Goal: Information Seeking & Learning: Understand process/instructions

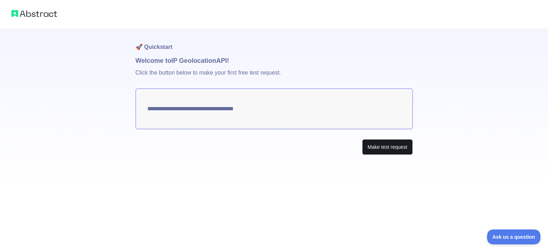
type textarea "**********"
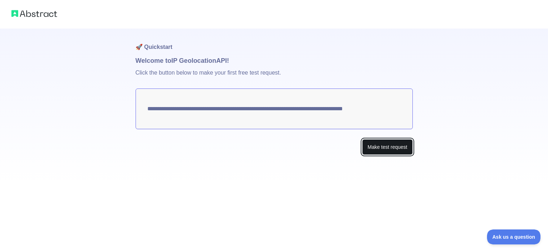
click at [384, 153] on button "Make test request" at bounding box center [387, 147] width 50 height 16
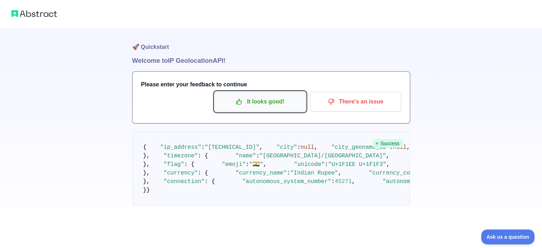
click at [247, 103] on p "It looks good!" at bounding box center [260, 102] width 81 height 12
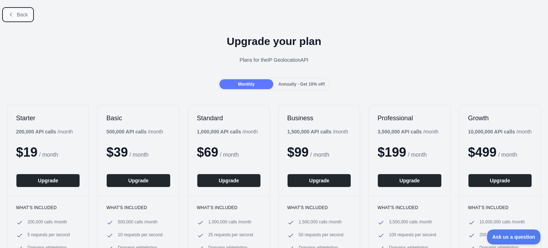
click at [7, 16] on button "Back" at bounding box center [18, 15] width 29 height 12
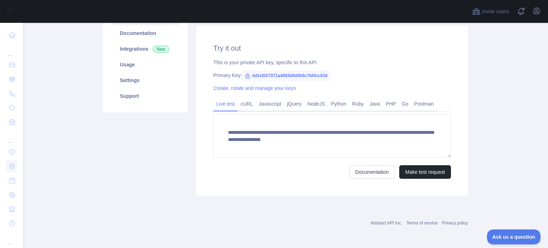
scroll to position [67, 0]
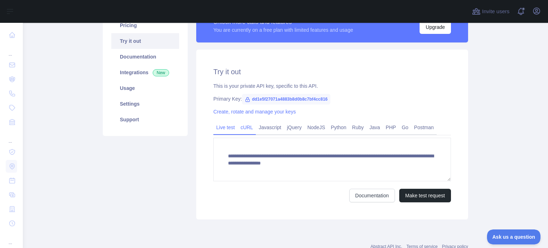
click at [242, 128] on link "cURL" at bounding box center [246, 127] width 18 height 11
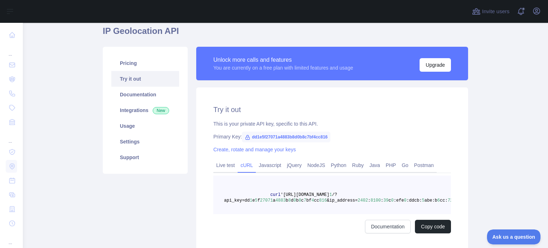
scroll to position [19, 0]
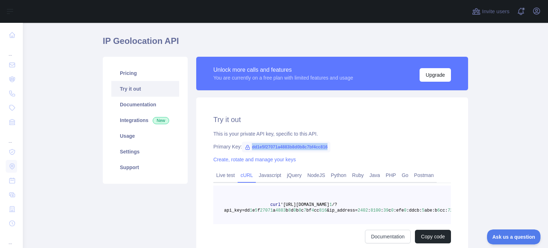
drag, startPoint x: 248, startPoint y: 148, endPoint x: 336, endPoint y: 149, distance: 87.7
click at [336, 149] on div "Primary Key: dd1e5f27071a4883b8d0b8c7bf4cc816" at bounding box center [331, 146] width 237 height 7
copy span "dd1e5f27071a4883b8d0b8c7bf4cc816"
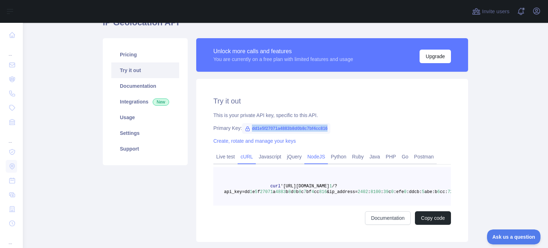
scroll to position [67, 0]
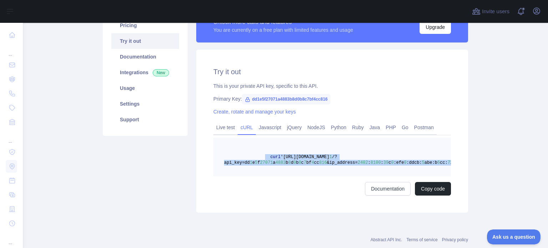
drag, startPoint x: 258, startPoint y: 155, endPoint x: 440, endPoint y: 162, distance: 181.9
click at [440, 162] on pre "curl '[URL][DOMAIN_NAME] 1 /?api_key=dd 1 e 5 f 27071 a 4883 b 8 d 0 b 8 c 7 bf…" at bounding box center [331, 157] width 237 height 39
copy span "curl '[URL][DOMAIN_NAME] 1 /?api_key=dd 1 e 5 f 27071 a 4883 b 8 d 0 b 8 c 7 bf…"
click at [150, 57] on link "Documentation" at bounding box center [145, 57] width 68 height 16
